Goal: Task Accomplishment & Management: Complete application form

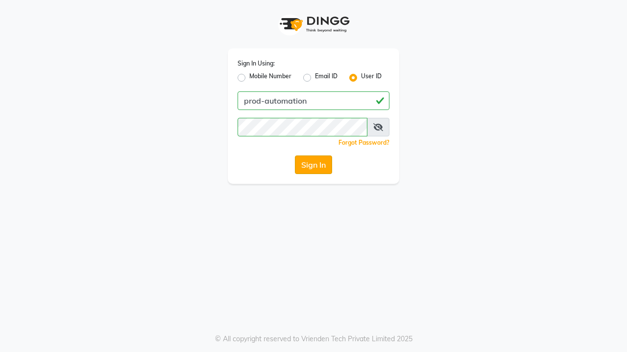
click at [313, 165] on button "Sign In" at bounding box center [313, 165] width 37 height 19
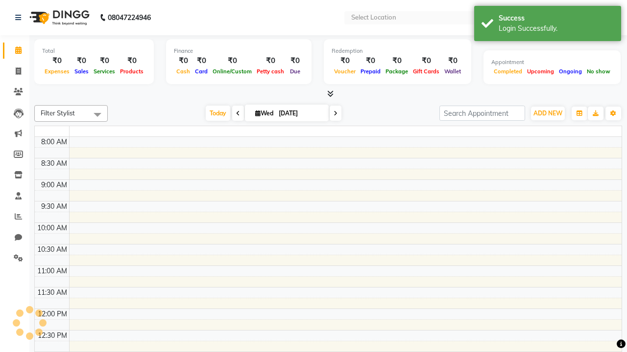
select select "en"
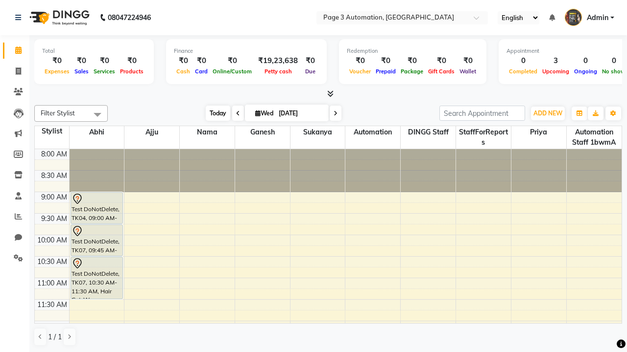
click at [213, 113] on span "Today" at bounding box center [218, 113] width 24 height 15
click at [547, 113] on span "ADD NEW" at bounding box center [547, 113] width 29 height 7
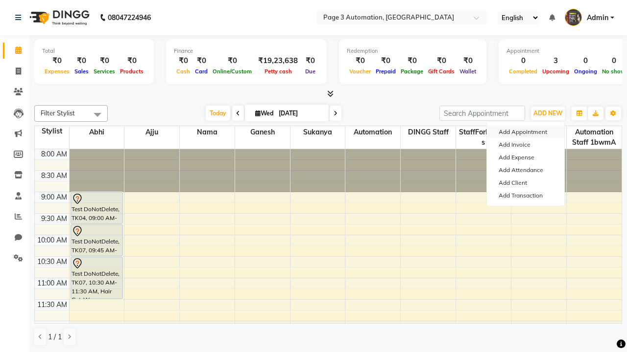
click at [525, 132] on button "Add Appointment" at bounding box center [525, 132] width 77 height 13
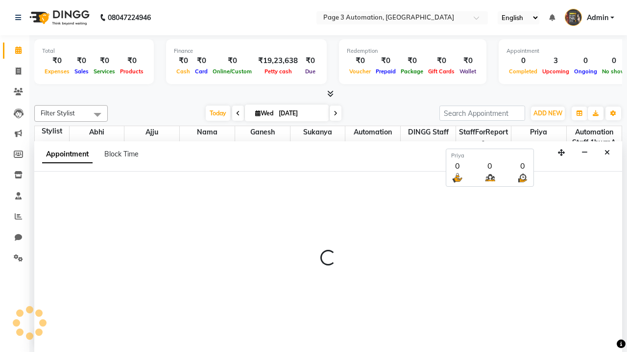
select select "tentative"
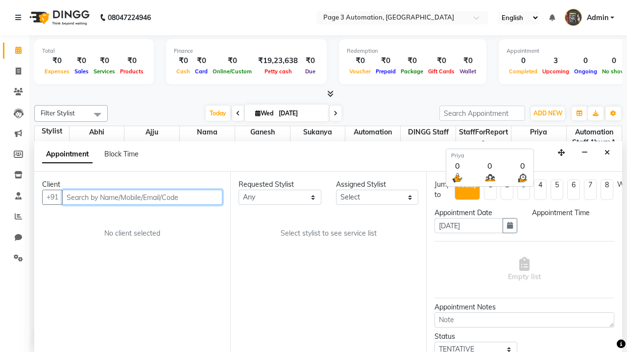
select select "540"
type input "8192346578"
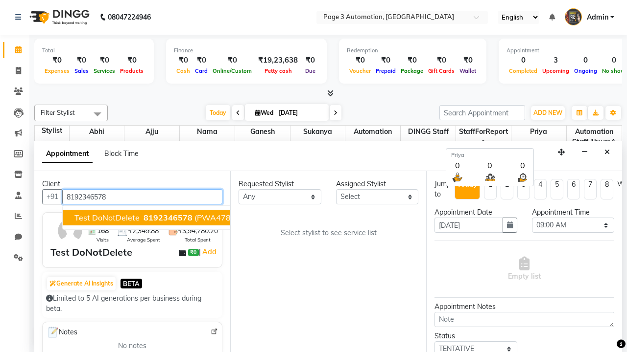
click at [143, 218] on span "8192346578" at bounding box center [167, 218] width 49 height 10
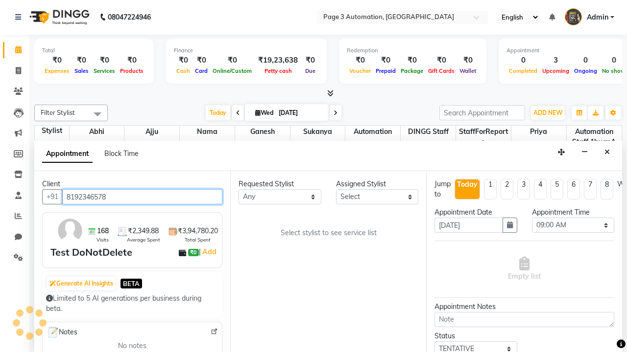
scroll to position [0, 0]
select select "711"
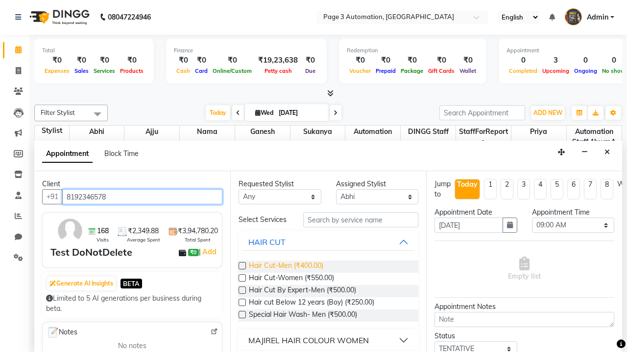
type input "8192346578"
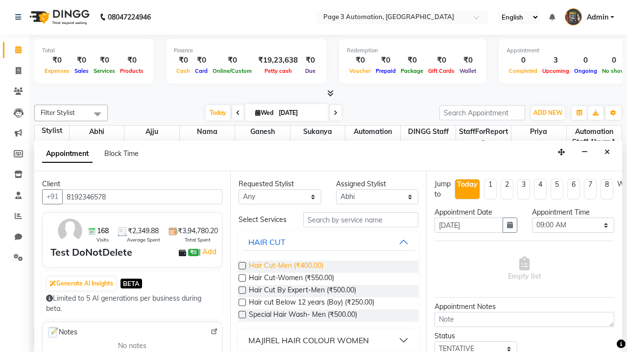
click at [285, 267] on span "Hair Cut-Men (₹400.00)" at bounding box center [286, 267] width 74 height 12
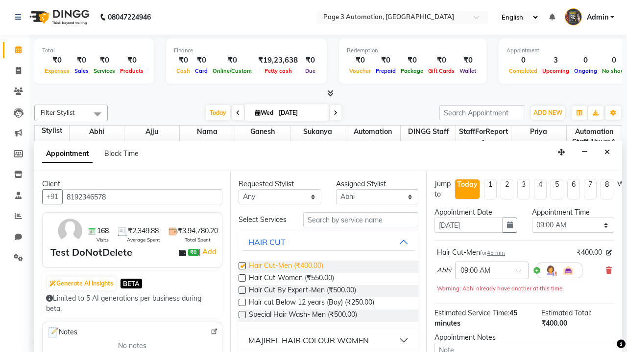
checkbox input "false"
click at [291, 279] on span "Hair Cut-Women (₹550.00)" at bounding box center [291, 279] width 85 height 12
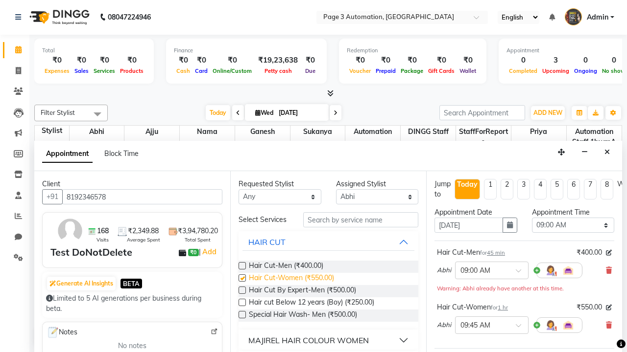
checkbox input "false"
select select "675"
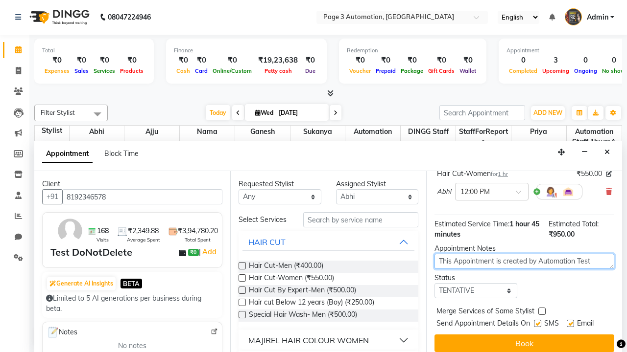
type textarea "This Appointment is created by Automation Test"
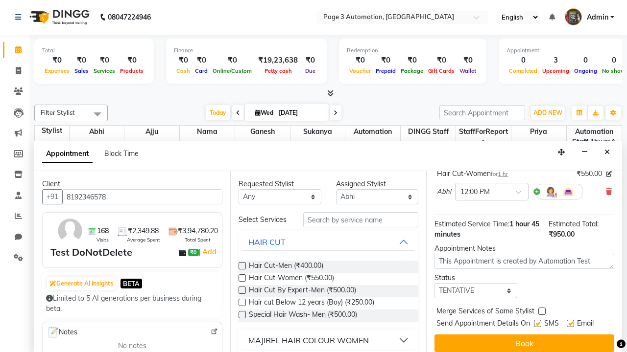
click at [537, 324] on label at bounding box center [537, 323] width 7 height 7
click at [537, 324] on input "checkbox" at bounding box center [537, 325] width 6 height 6
checkbox input "false"
click at [570, 324] on label at bounding box center [569, 323] width 7 height 7
click at [570, 324] on input "checkbox" at bounding box center [569, 325] width 6 height 6
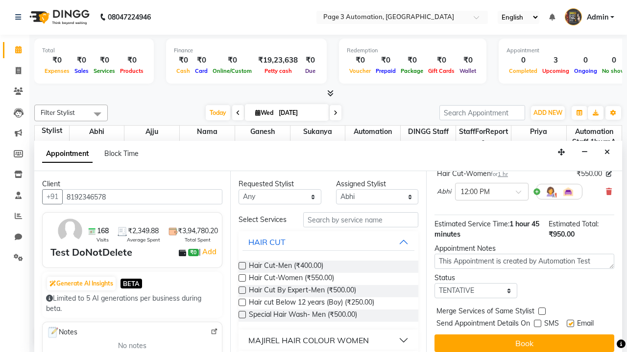
checkbox input "false"
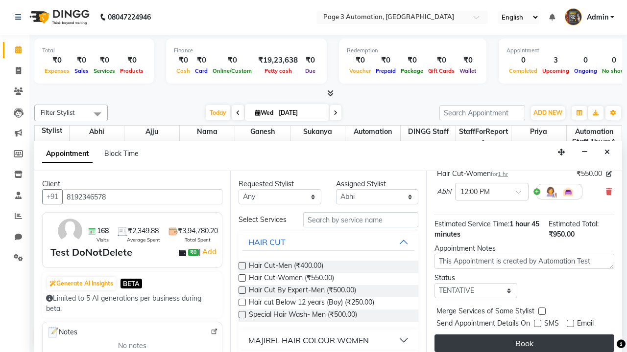
click at [524, 344] on button "Book" at bounding box center [524, 344] width 180 height 18
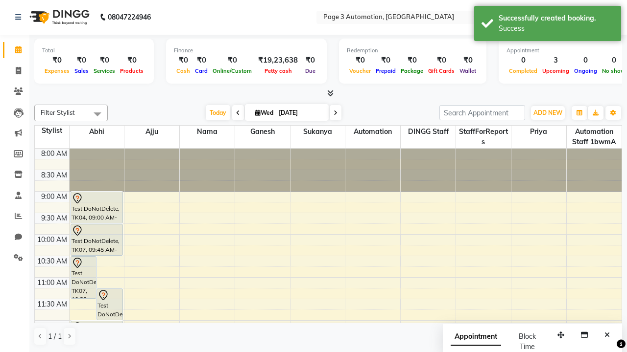
scroll to position [0, 0]
click at [547, 25] on div "Success" at bounding box center [555, 28] width 115 height 10
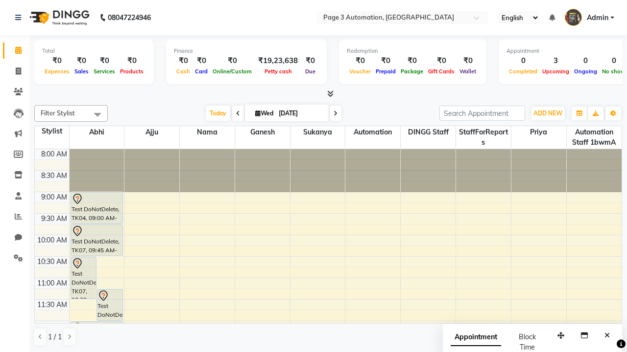
click at [97, 115] on span at bounding box center [98, 114] width 20 height 19
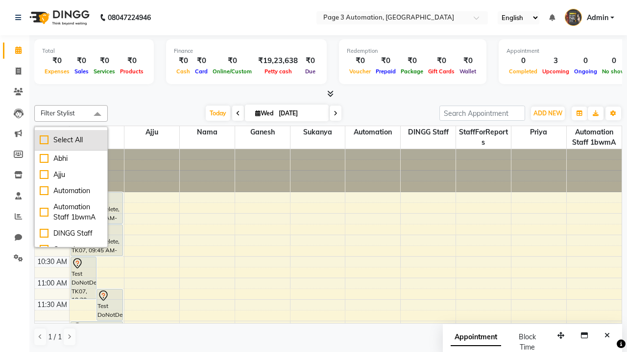
click at [71, 140] on div "Select All" at bounding box center [71, 140] width 63 height 10
checkbox input "true"
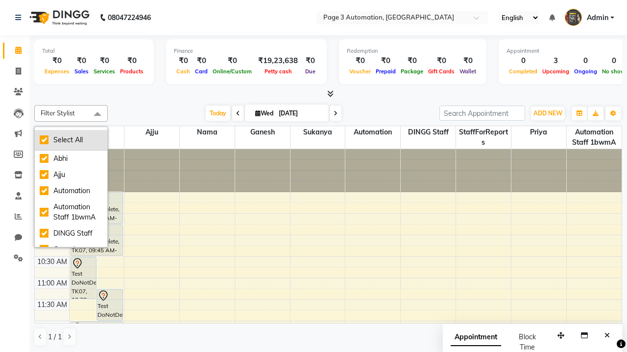
checkbox input "true"
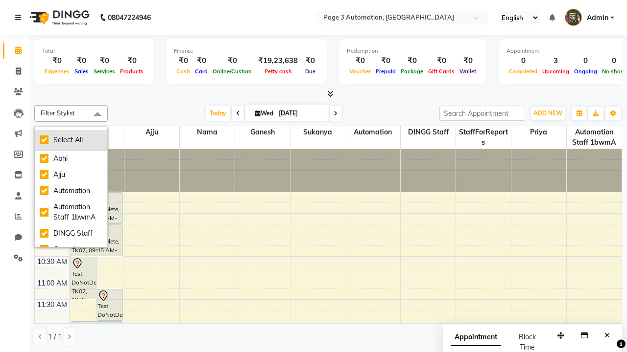
checkbox input "true"
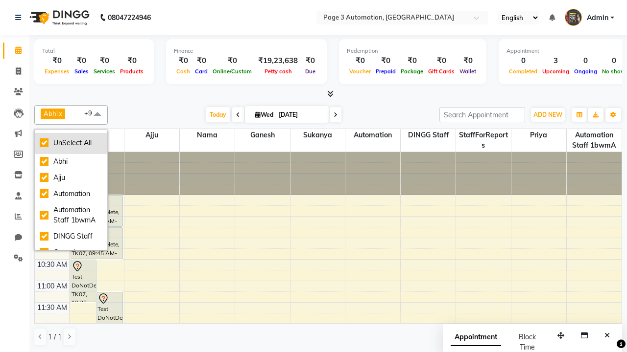
click at [71, 143] on div "UnSelect All" at bounding box center [71, 143] width 63 height 10
checkbox input "false"
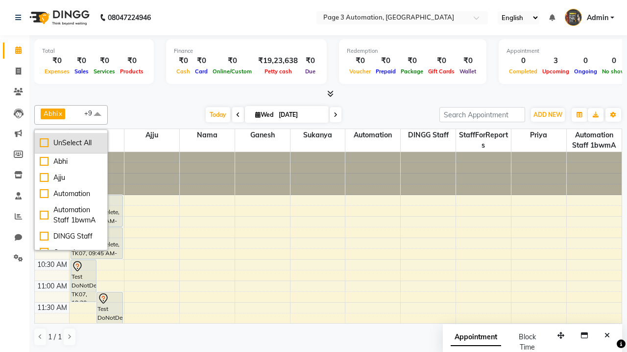
checkbox input "false"
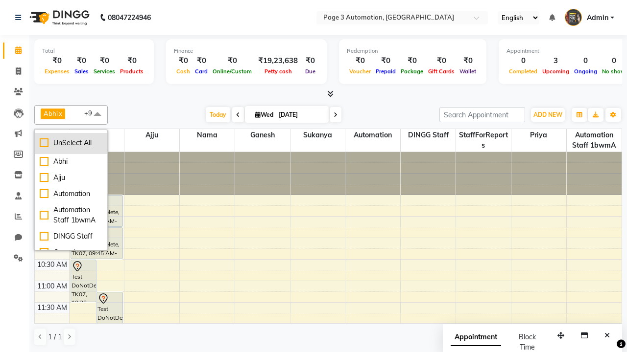
checkbox input "false"
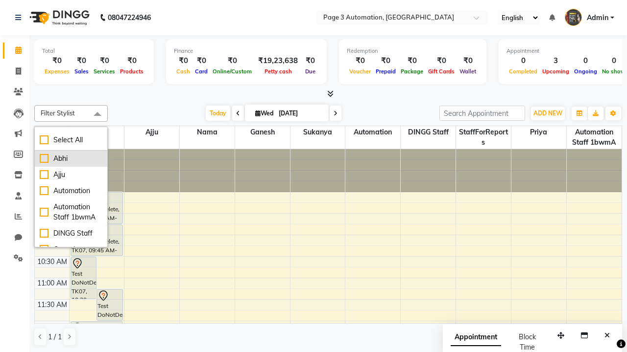
click at [71, 159] on div "Abhi" at bounding box center [71, 159] width 63 height 10
checkbox input "true"
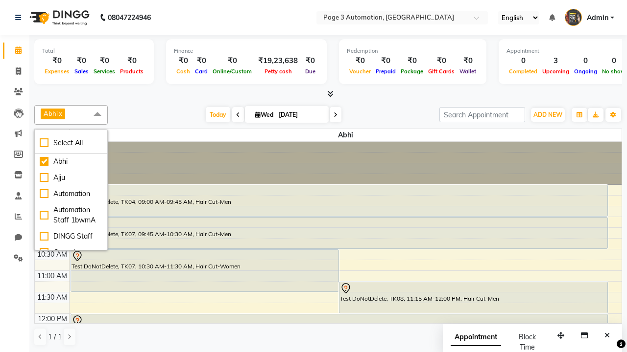
click at [97, 115] on span at bounding box center [98, 114] width 20 height 19
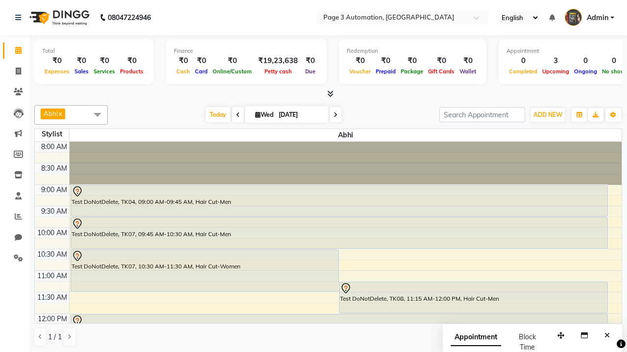
click at [473, 298] on div "Test DoNotDelete, TK08, 11:15 AM-12:00 PM, Hair Cut-Men" at bounding box center [473, 297] width 268 height 31
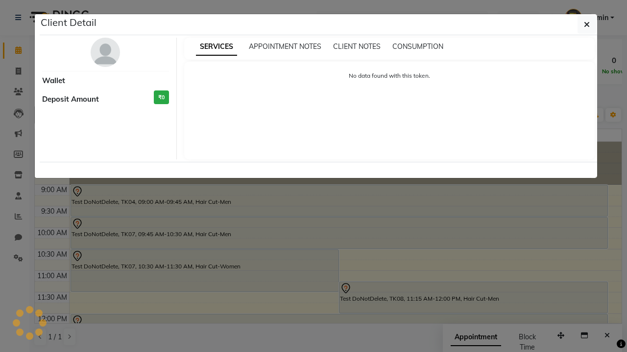
select select "7"
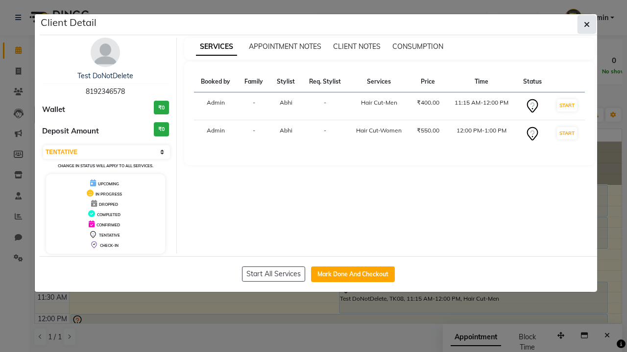
click at [586, 24] on icon "button" at bounding box center [587, 25] width 6 height 8
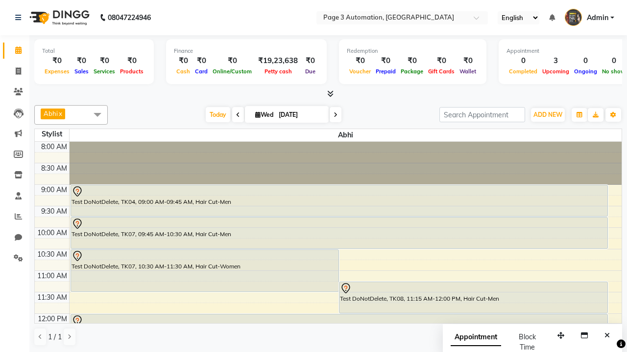
click at [339, 315] on div "Test DoNotDelete, TK08, 12:00 PM-01:00 PM, Hair Cut-Women" at bounding box center [339, 336] width 536 height 42
select select "7"
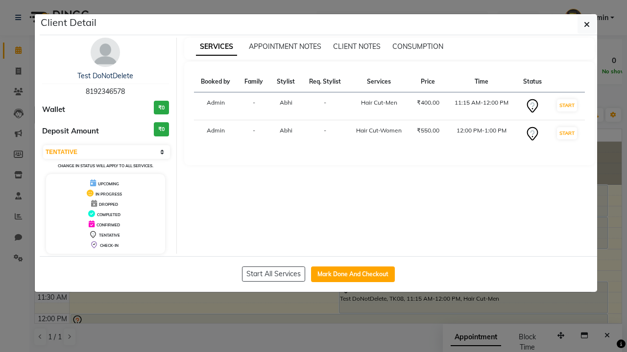
scroll to position [33, 0]
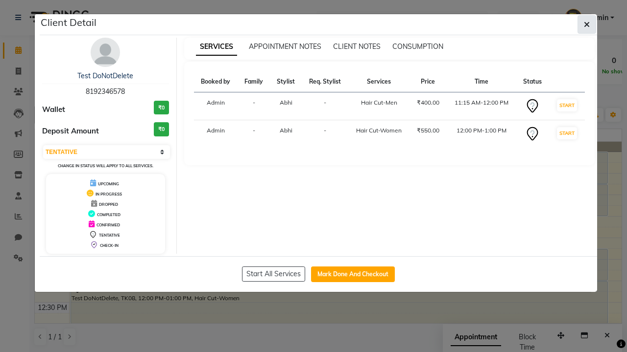
click at [586, 24] on icon "button" at bounding box center [587, 25] width 6 height 8
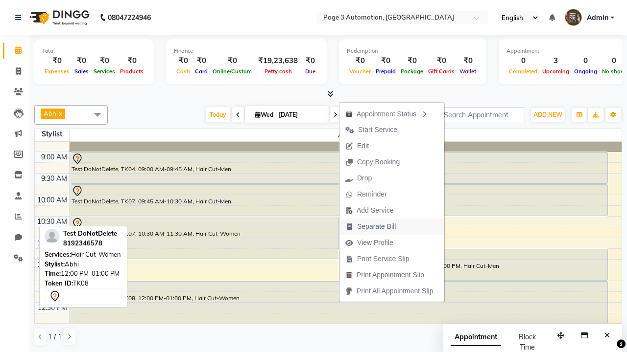
click at [393, 227] on span "Separate Bill" at bounding box center [376, 227] width 39 height 10
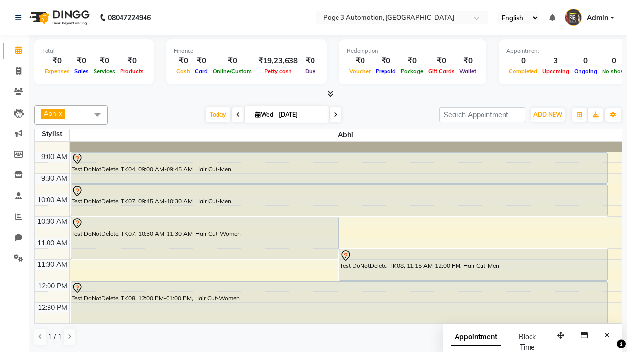
click at [97, 115] on span at bounding box center [98, 114] width 20 height 19
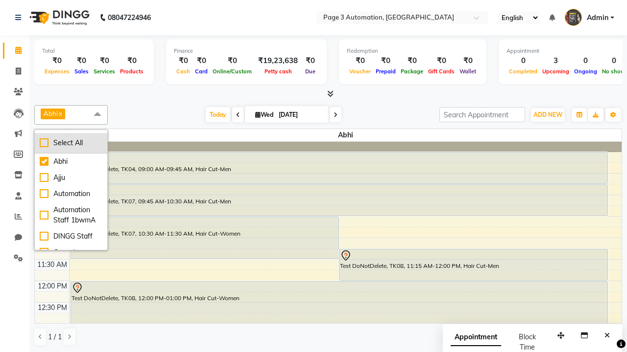
click at [71, 143] on div "Select All" at bounding box center [71, 143] width 63 height 10
checkbox input "true"
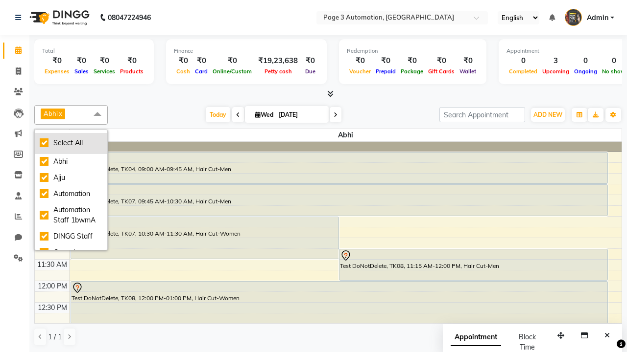
checkbox input "true"
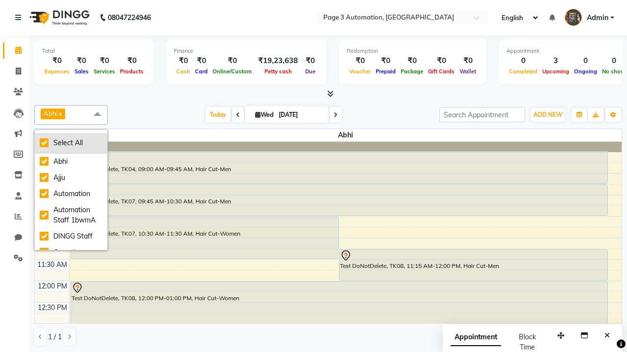
checkbox input "true"
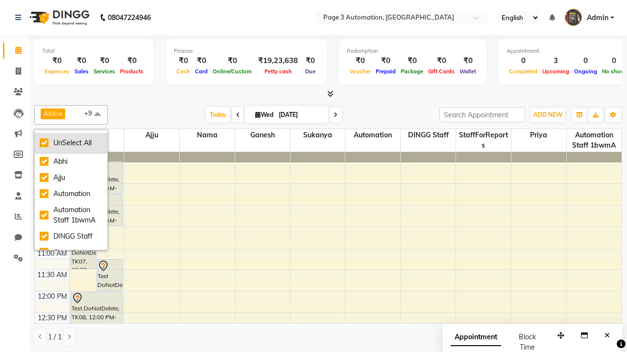
click at [71, 143] on div "UnSelect All" at bounding box center [71, 143] width 63 height 10
checkbox input "false"
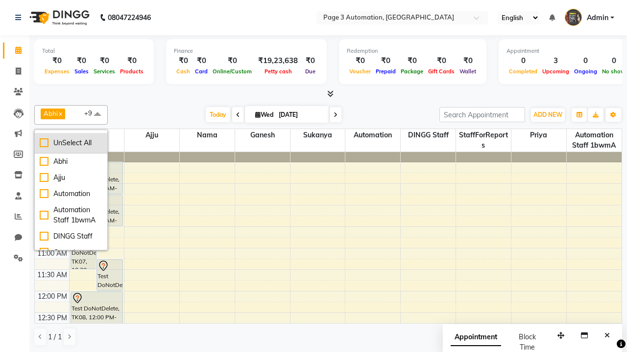
checkbox input "false"
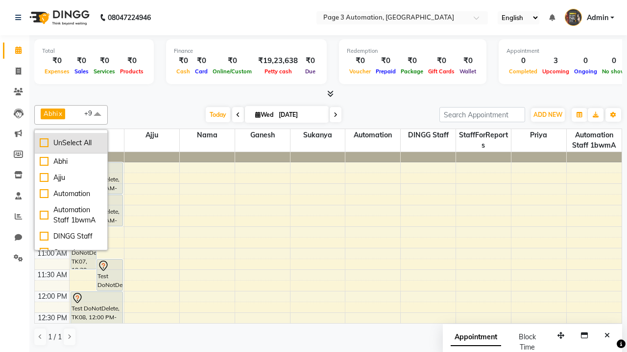
checkbox input "false"
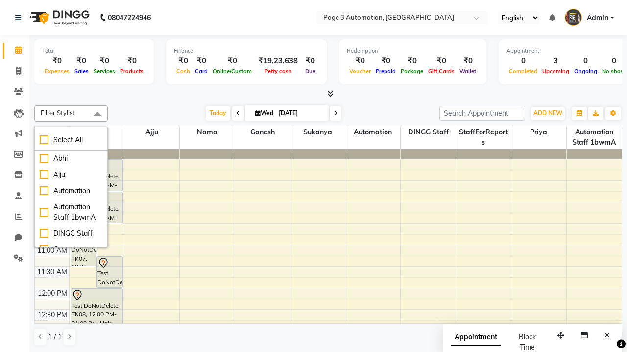
click at [97, 115] on span at bounding box center [98, 114] width 20 height 19
